Goal: Transaction & Acquisition: Purchase product/service

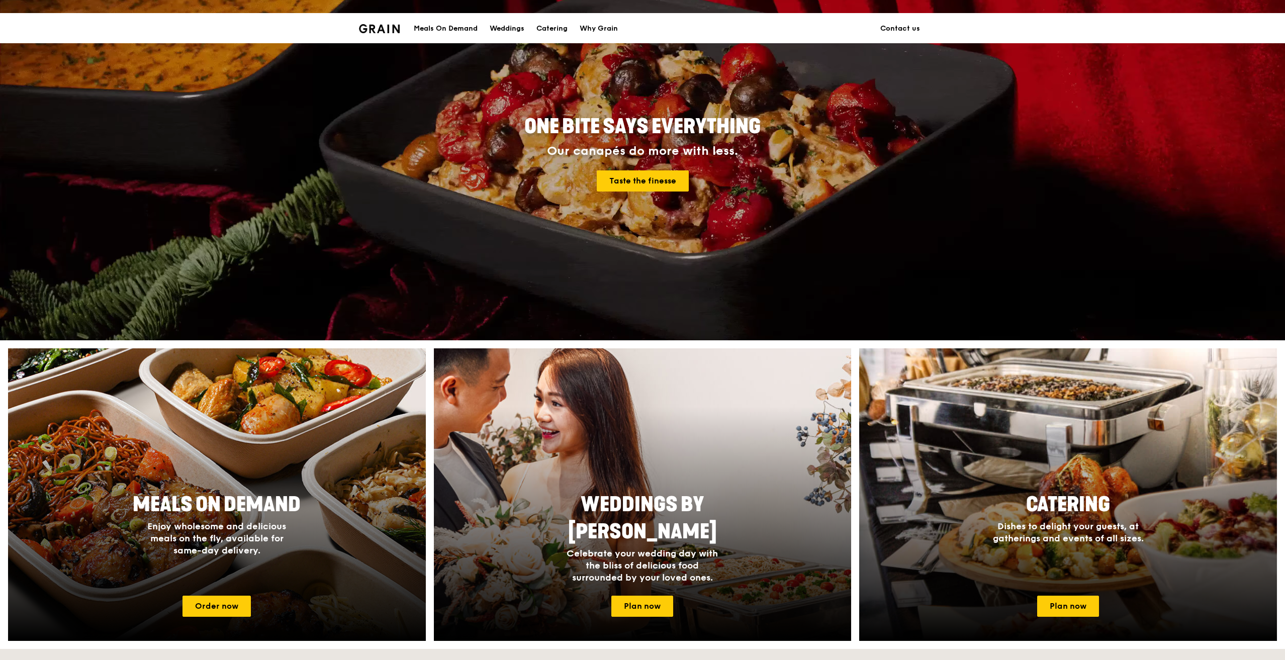
scroll to position [201, 0]
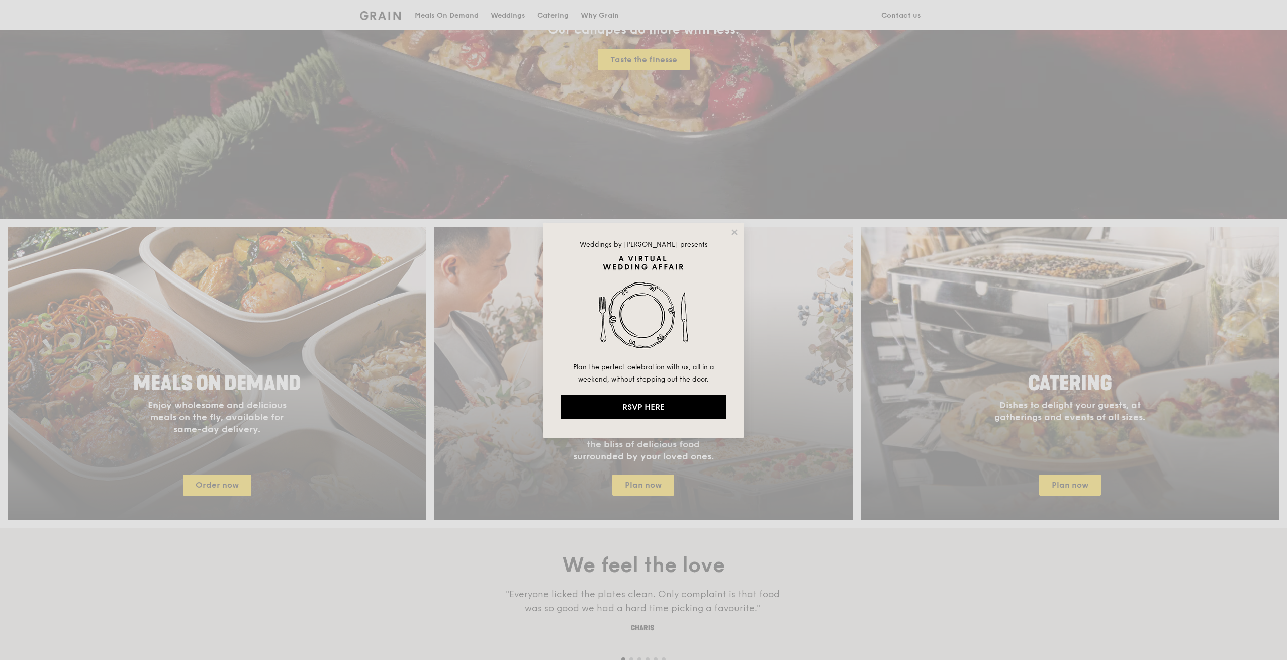
click at [398, 232] on div "Weddings by [PERSON_NAME] presents Plan the perfect celebration with us, all in…" at bounding box center [643, 330] width 1287 height 660
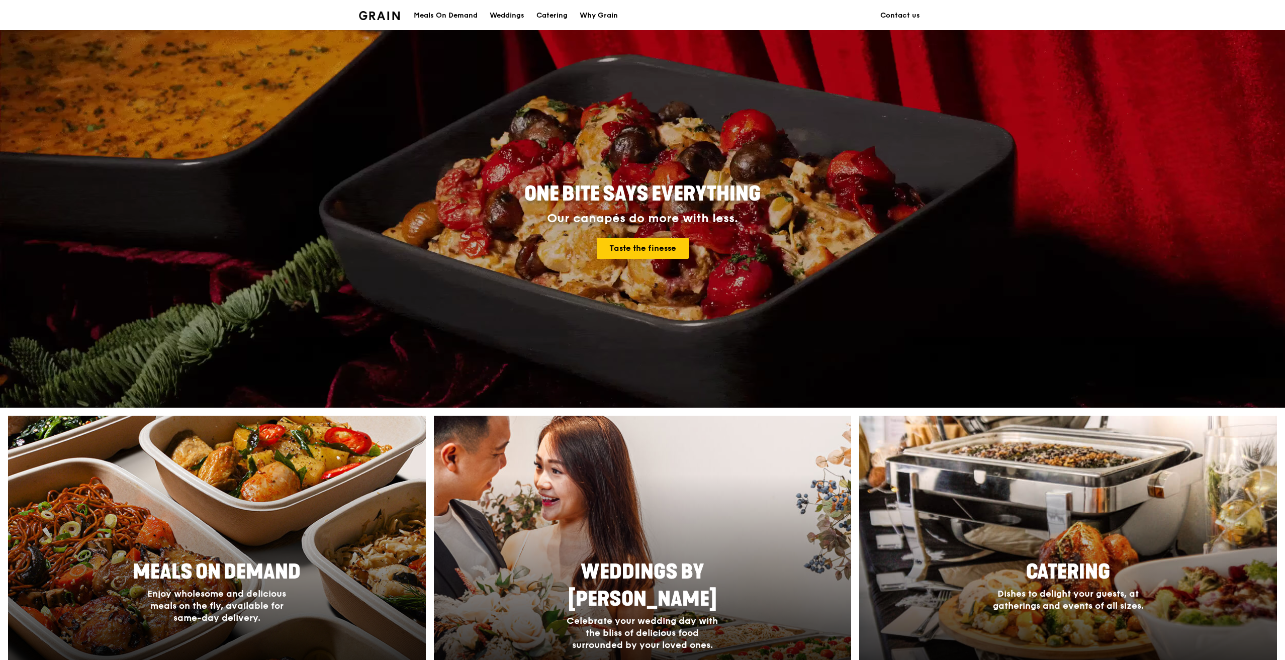
scroll to position [0, 0]
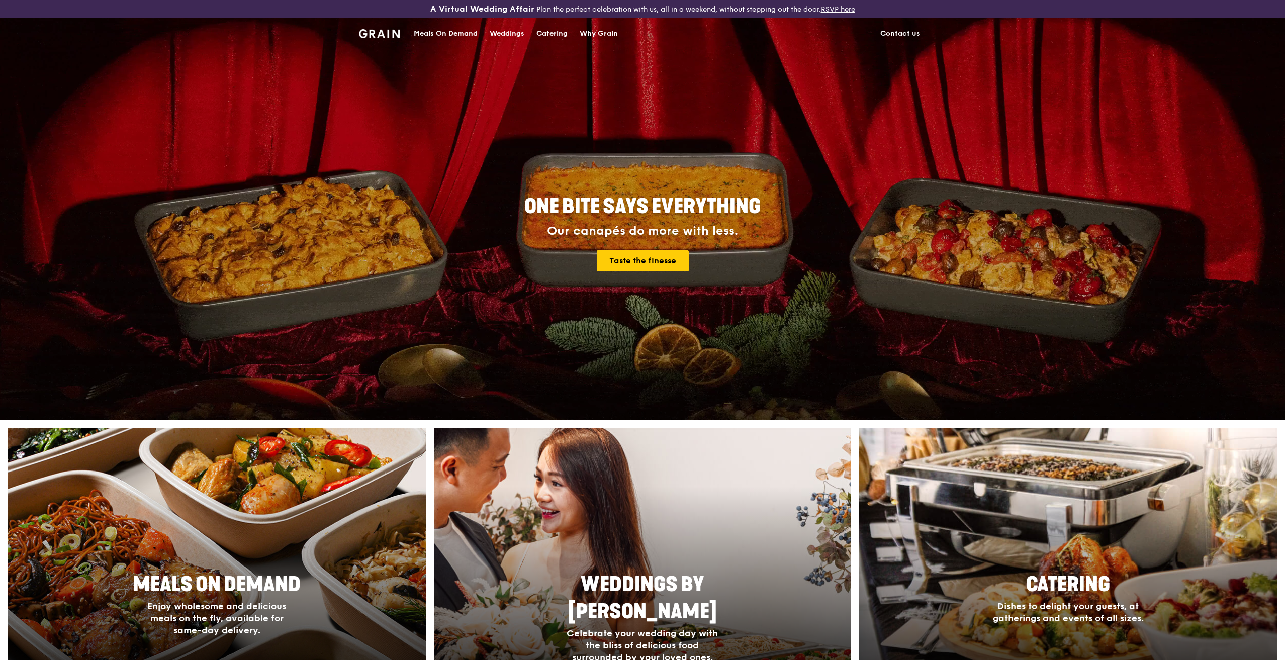
click at [468, 35] on div "Meals On Demand" at bounding box center [446, 34] width 64 height 30
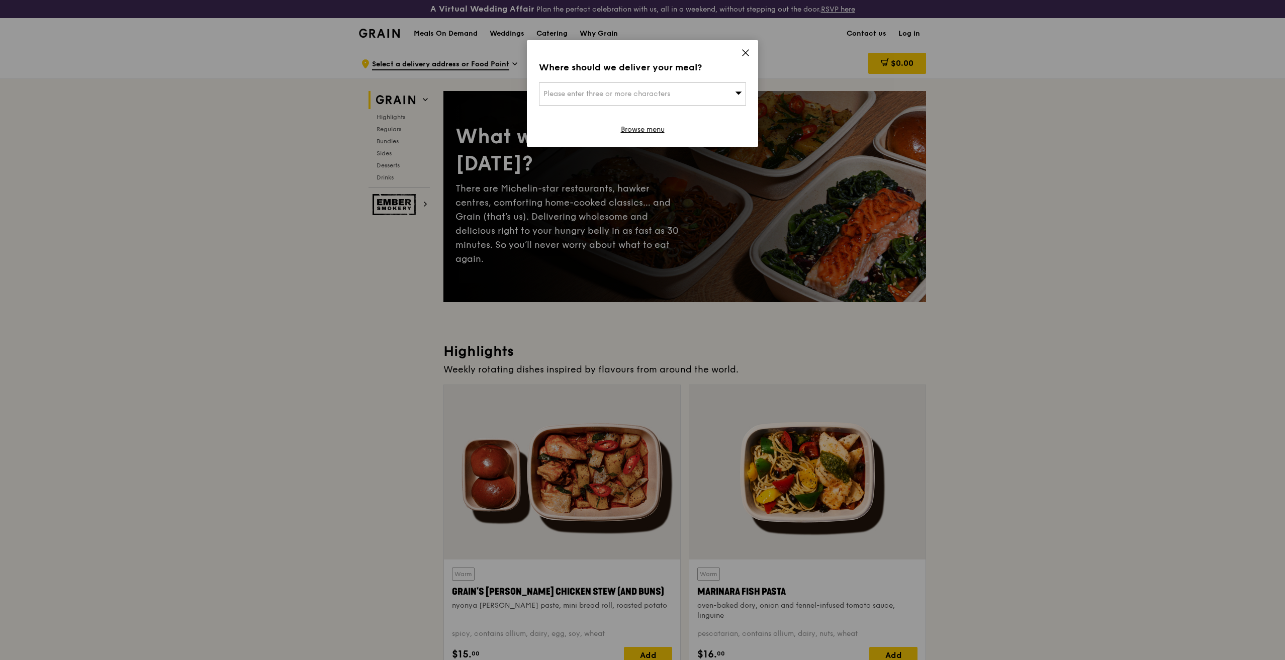
click at [745, 55] on icon at bounding box center [745, 52] width 9 height 9
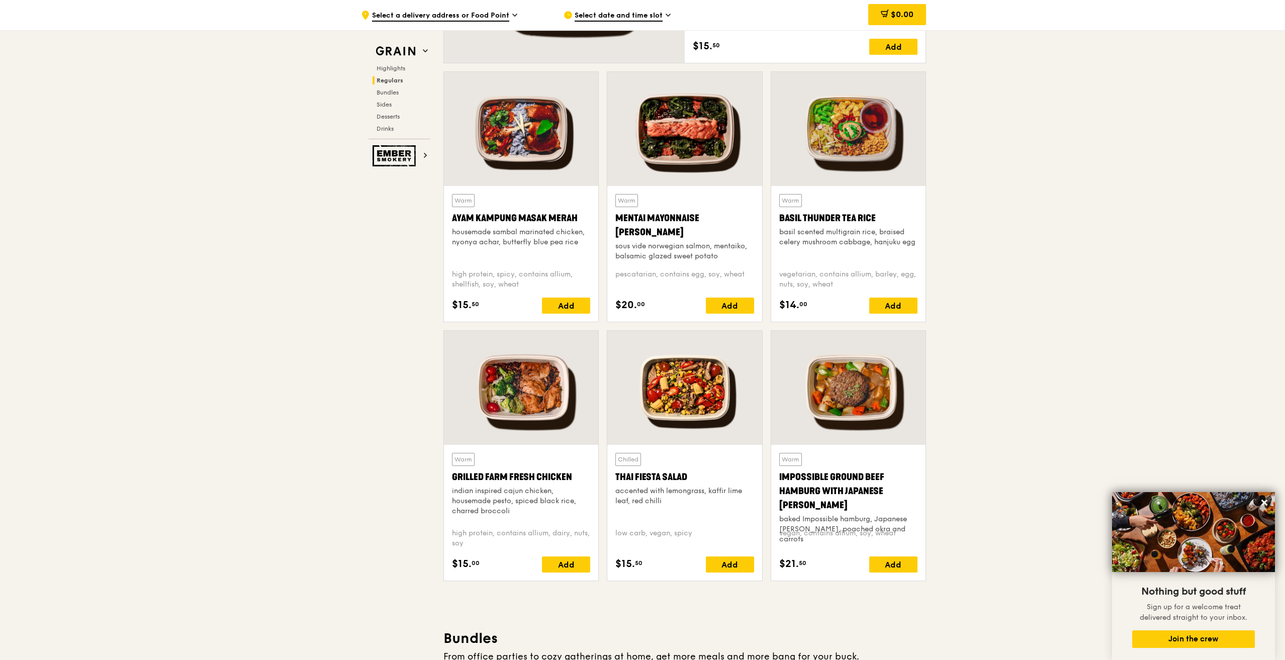
scroll to position [905, 0]
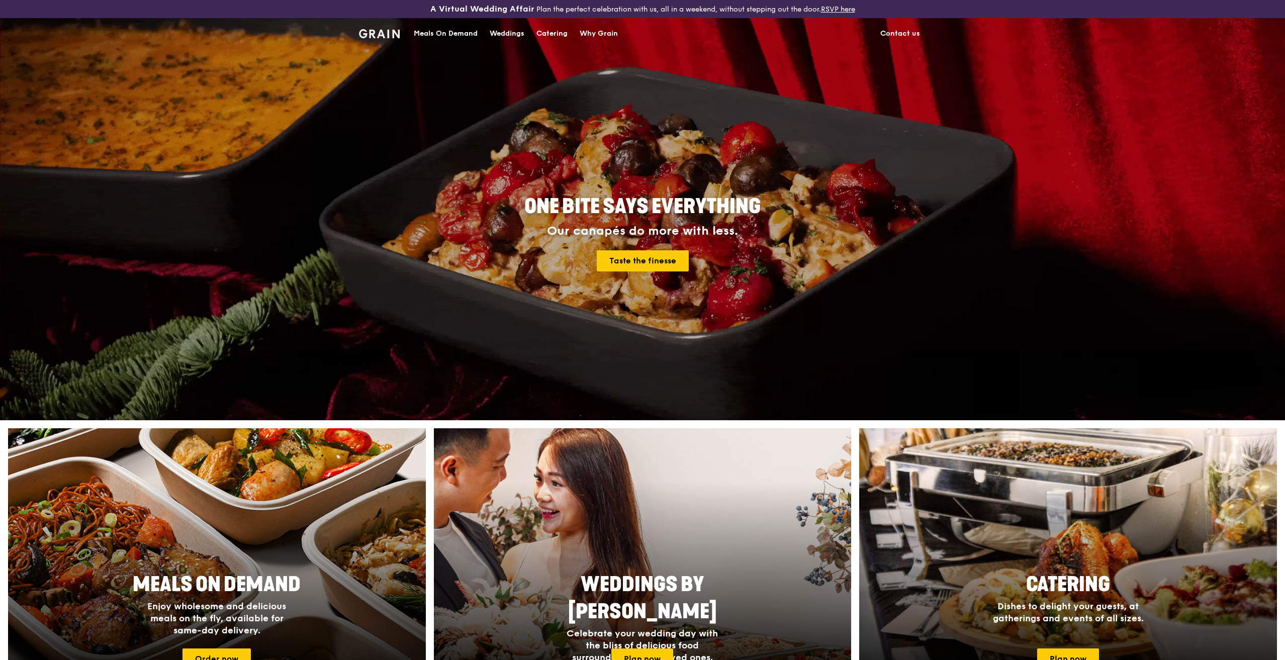
click at [468, 34] on div "Meals On Demand" at bounding box center [446, 34] width 64 height 30
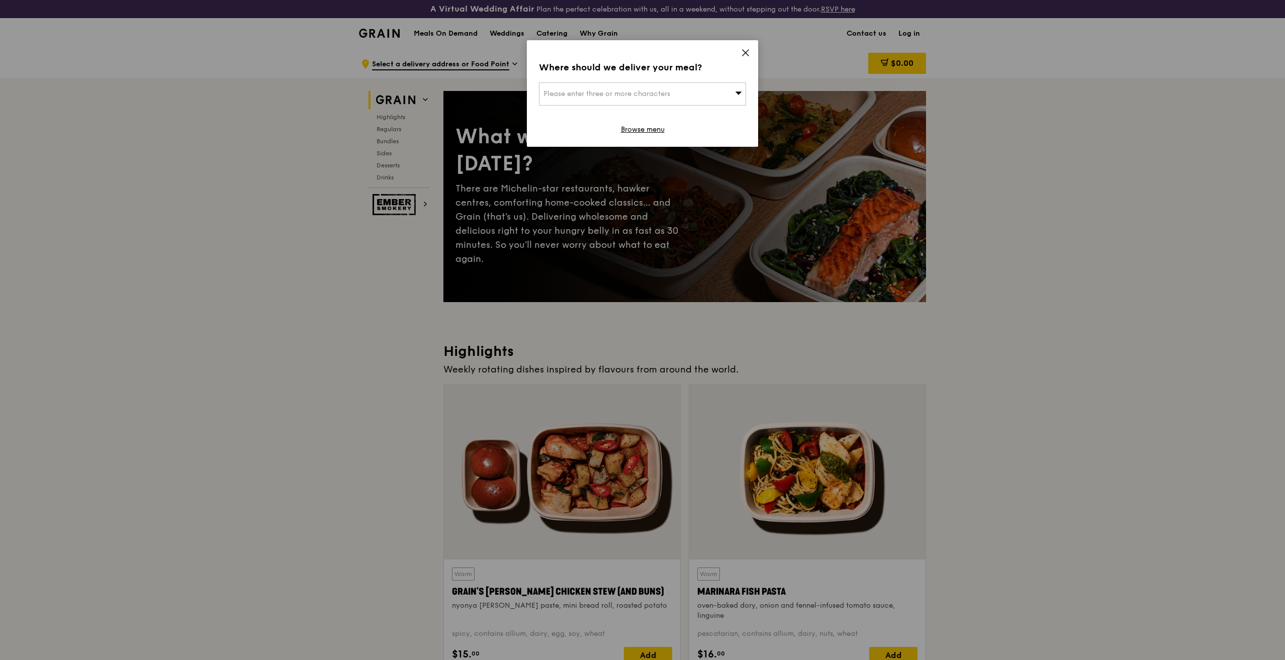
click at [747, 56] on icon at bounding box center [745, 52] width 9 height 9
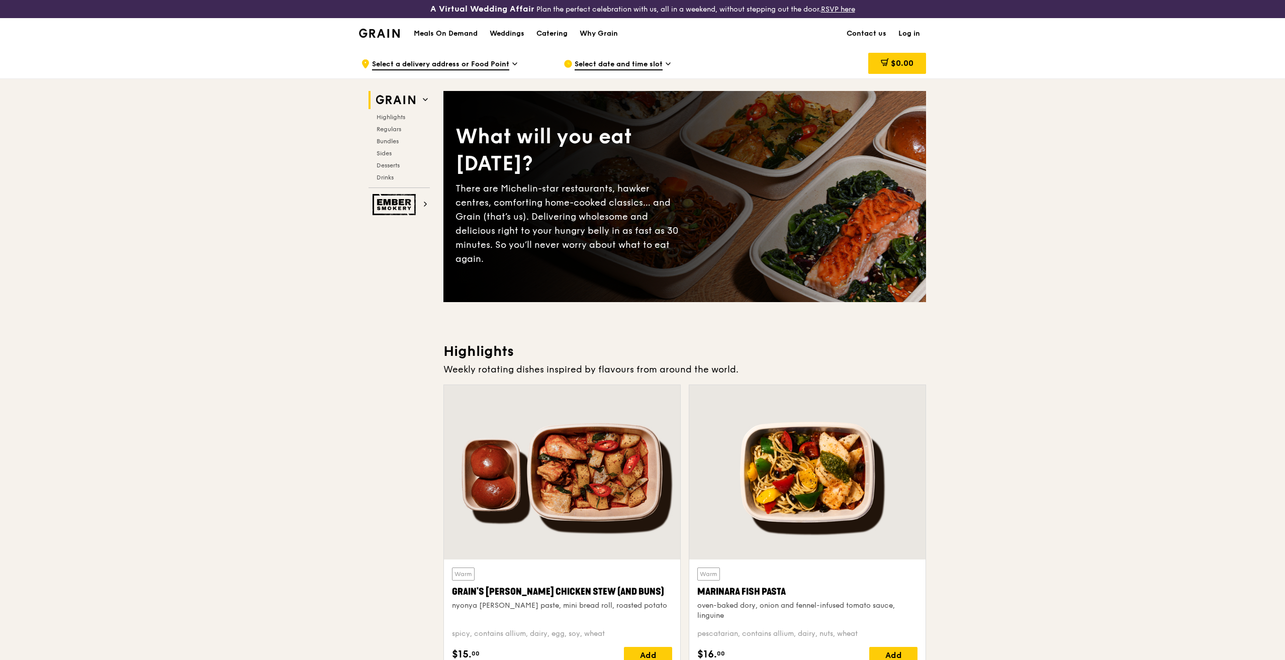
click at [373, 40] on div "Grain logo" at bounding box center [379, 33] width 41 height 30
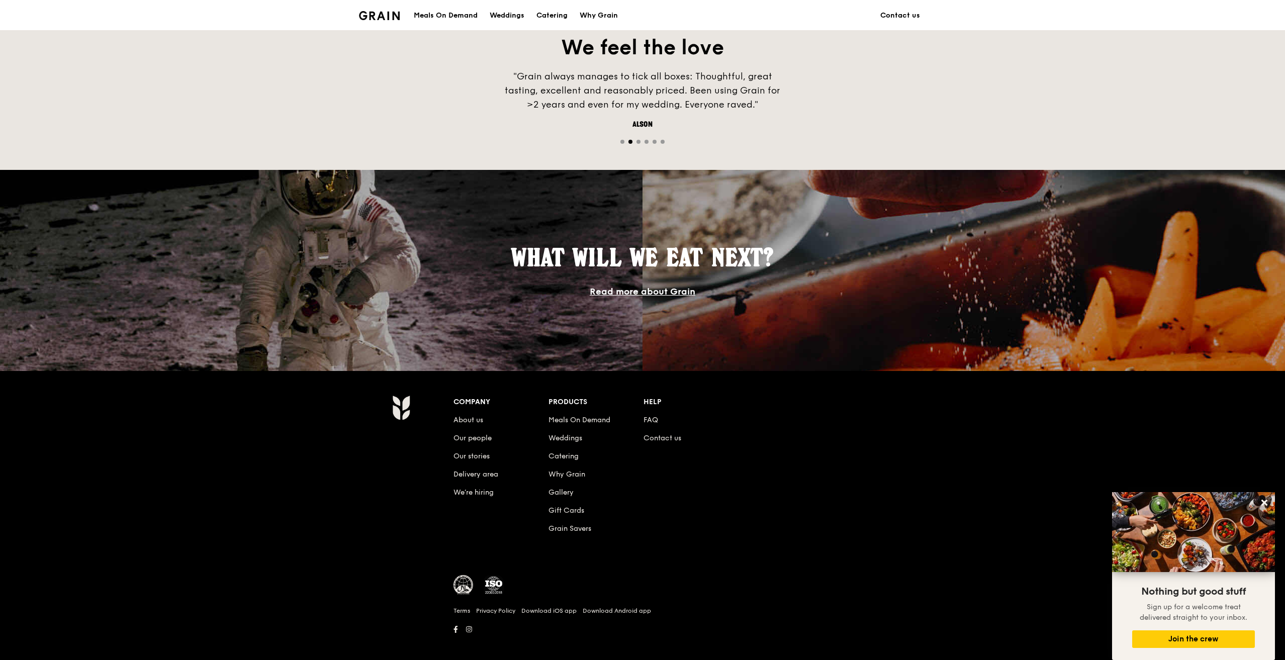
scroll to position [700, 0]
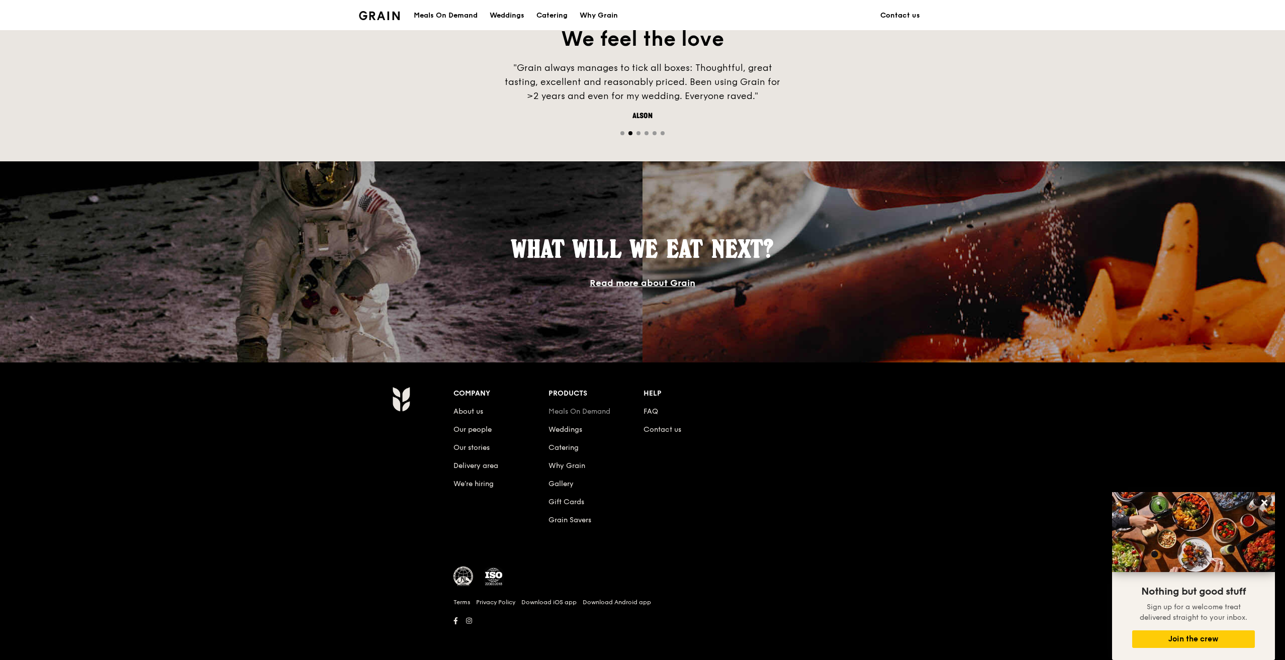
click at [592, 412] on link "Meals On Demand" at bounding box center [579, 411] width 62 height 9
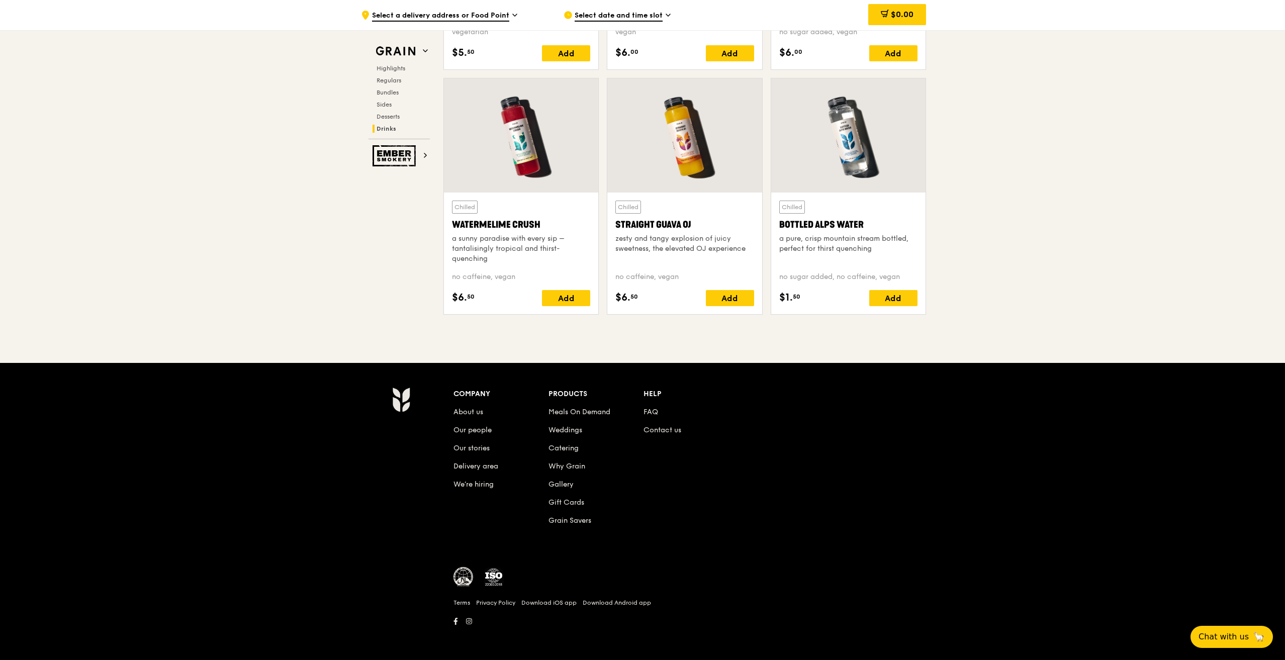
scroll to position [3971, 0]
